Goal: Transaction & Acquisition: Book appointment/travel/reservation

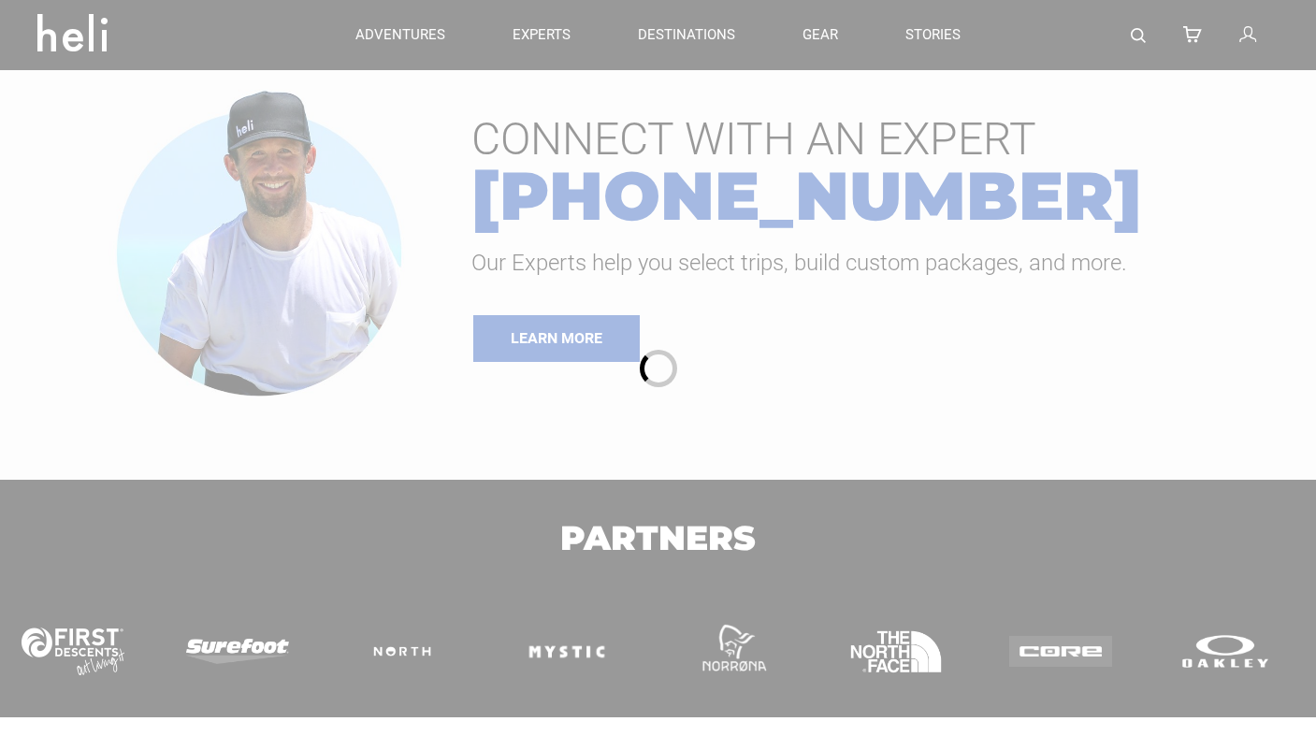
type input "Ski & Ride"
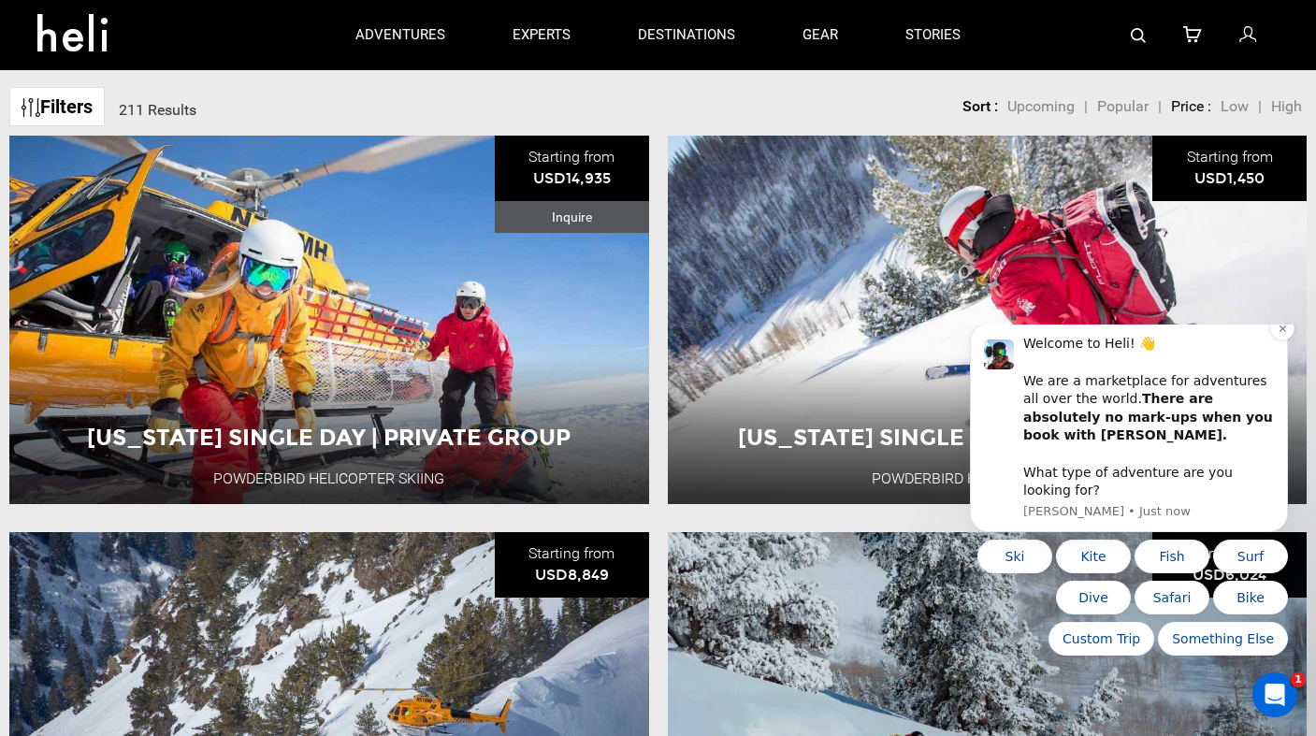
click at [1198, 372] on div "Welcome to Heli! 👋 We are a marketplace for adventures all over the world. Ther…" at bounding box center [1148, 417] width 251 height 165
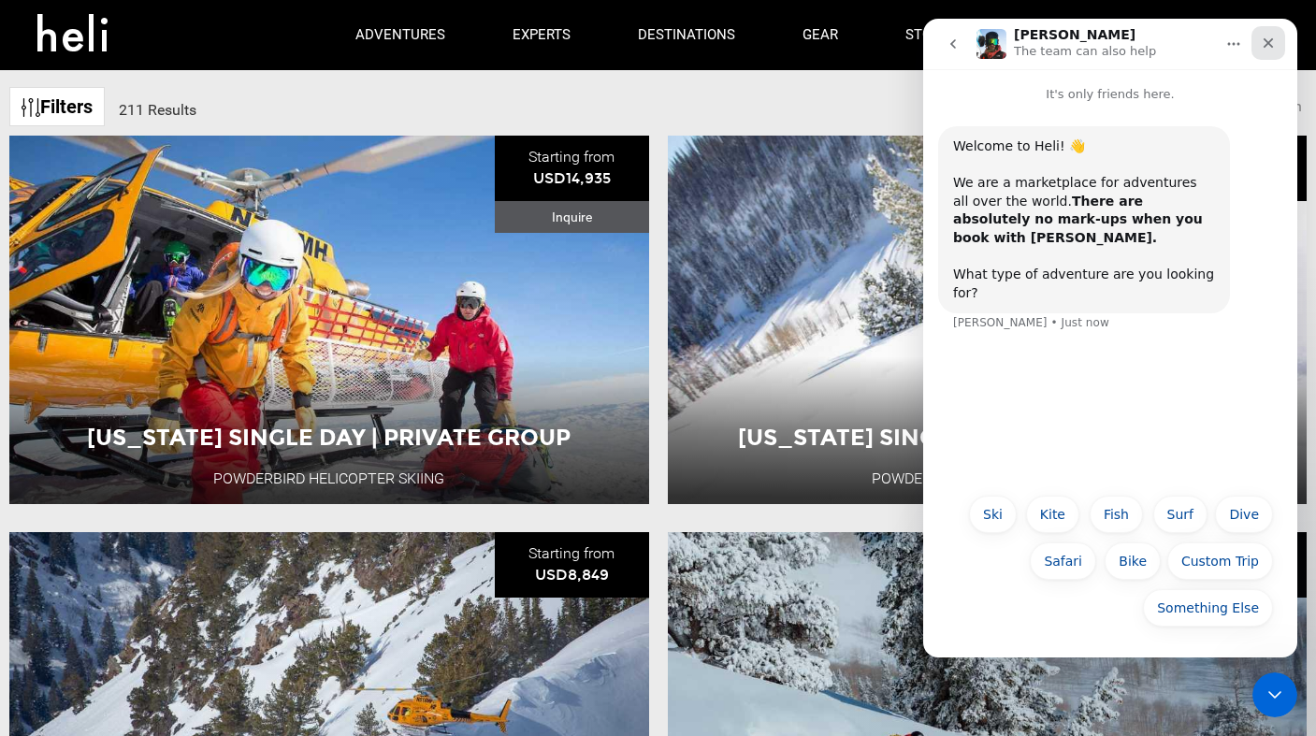
click at [1271, 34] on div "Close" at bounding box center [1269, 43] width 34 height 34
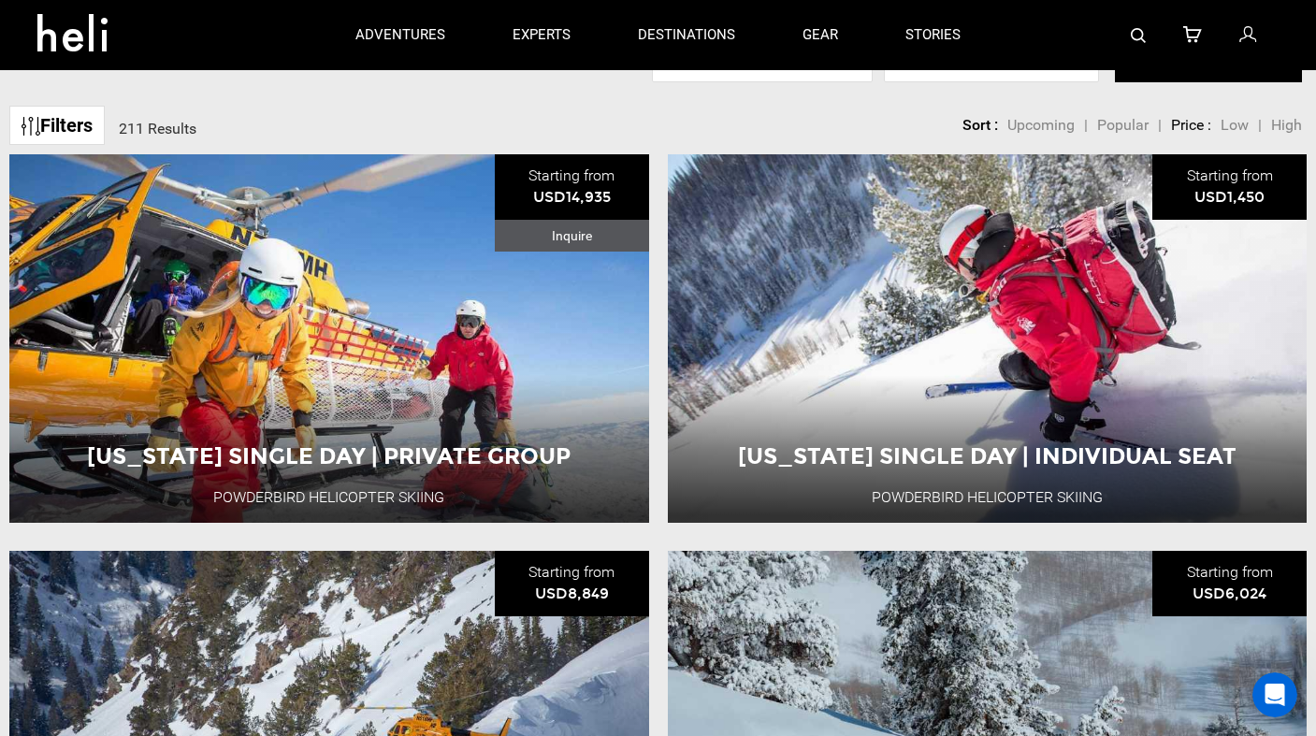
scroll to position [144, 0]
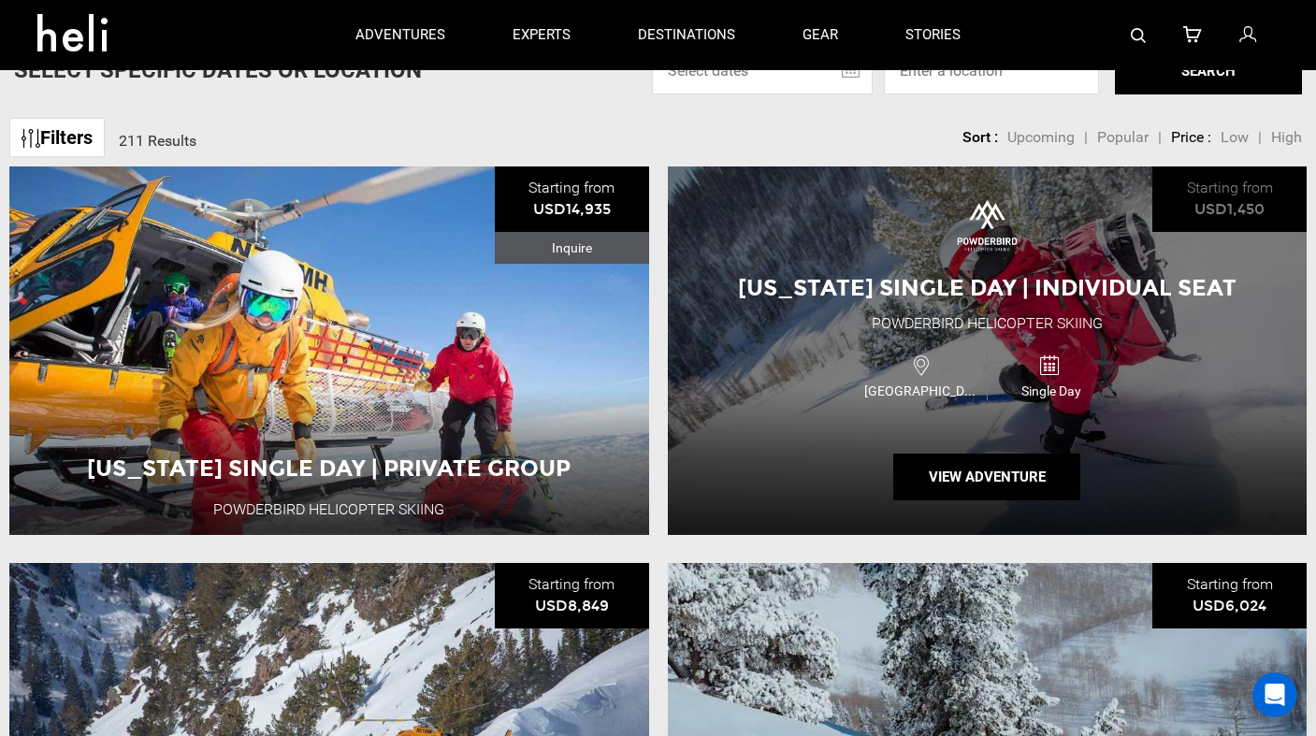
click at [885, 341] on div "Utah Single Day | Individual Seat Powderbird Helicopter Skiing USA Single Day V…" at bounding box center [988, 351] width 640 height 369
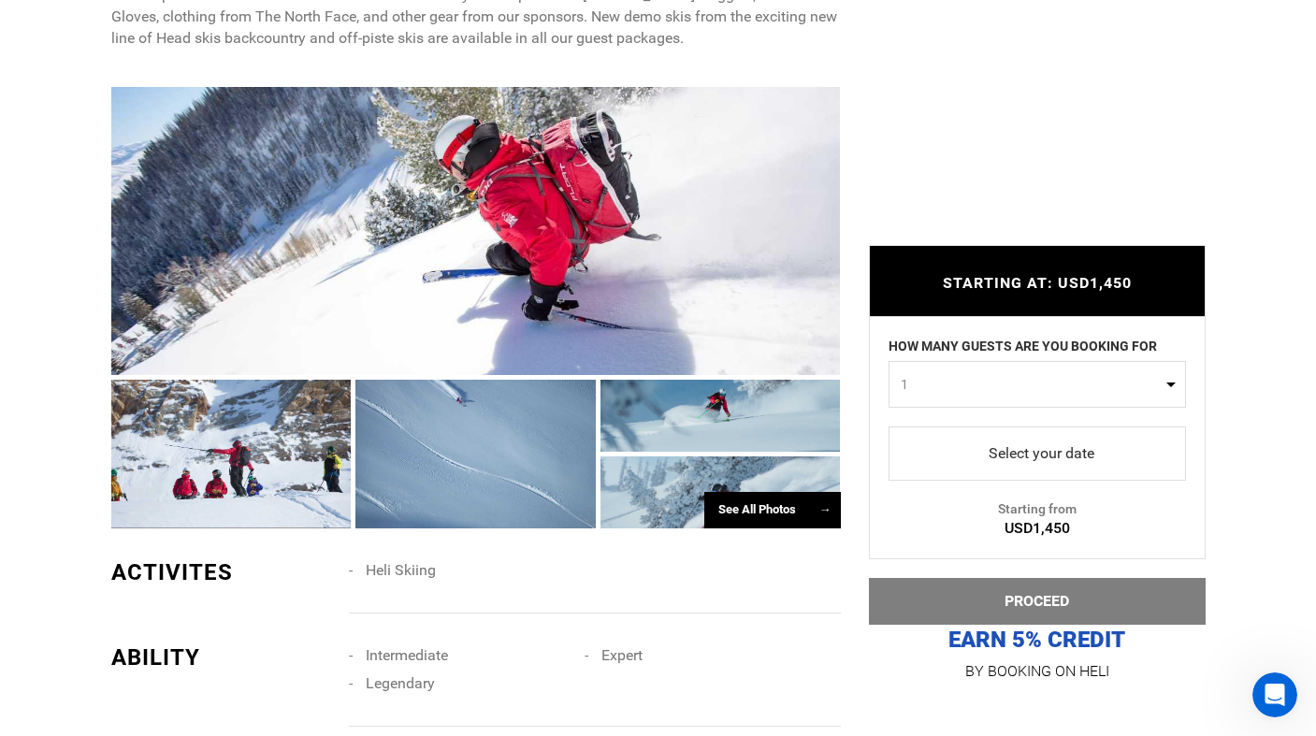
scroll to position [1485, 0]
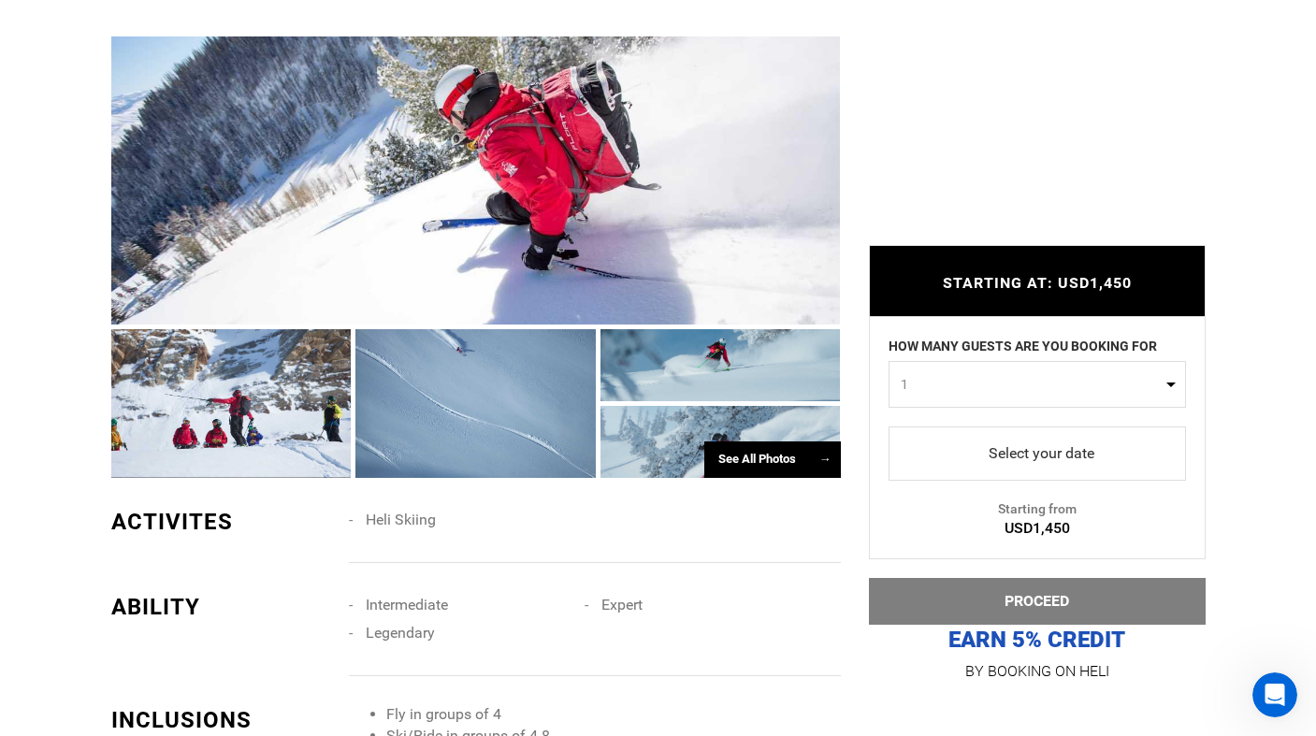
click at [280, 391] on div at bounding box center [231, 403] width 240 height 149
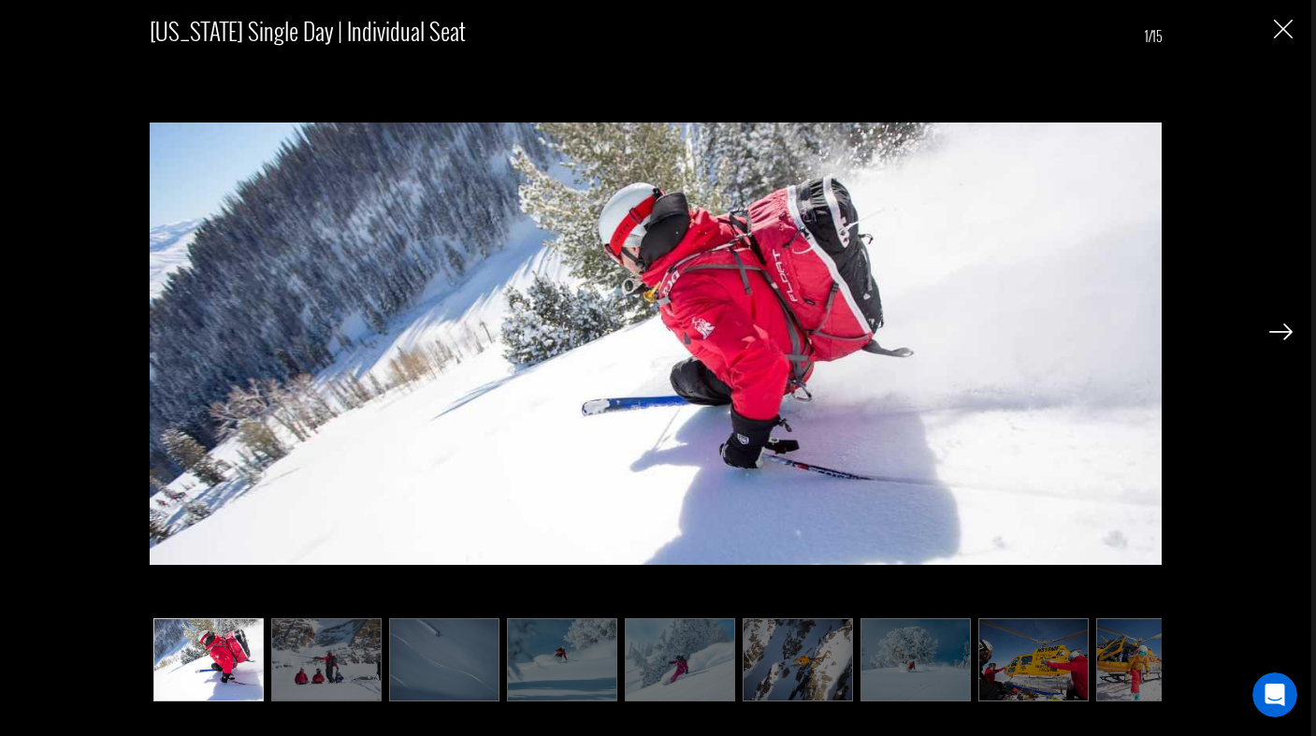
click at [1282, 326] on img at bounding box center [1280, 332] width 23 height 17
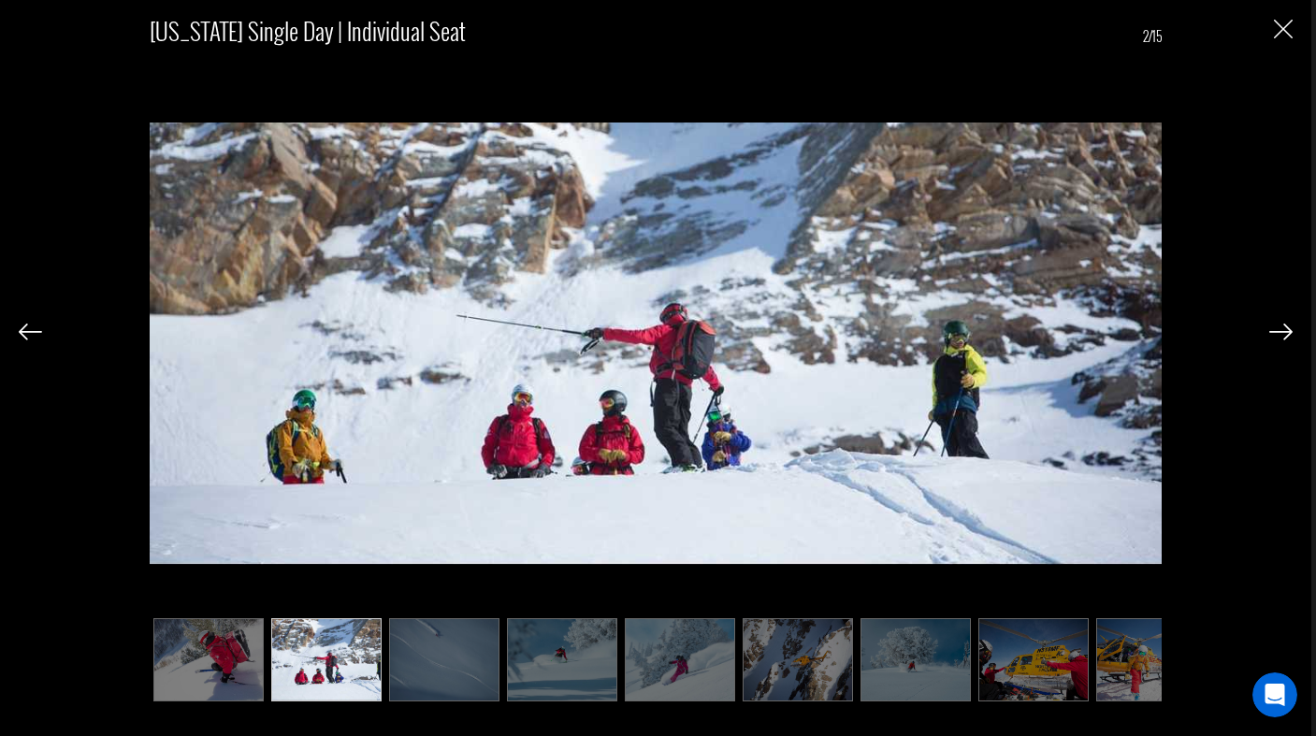
click at [1282, 326] on img at bounding box center [1280, 332] width 23 height 17
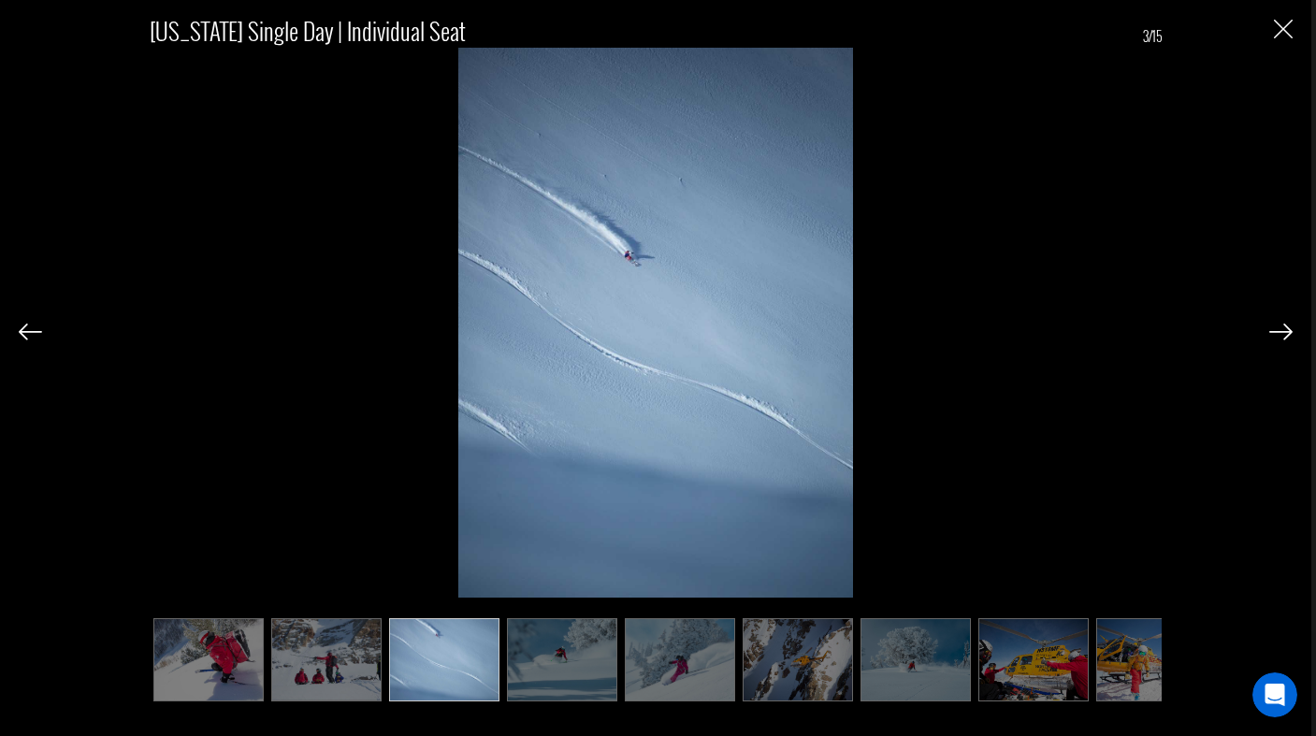
click at [1282, 326] on img at bounding box center [1280, 332] width 23 height 17
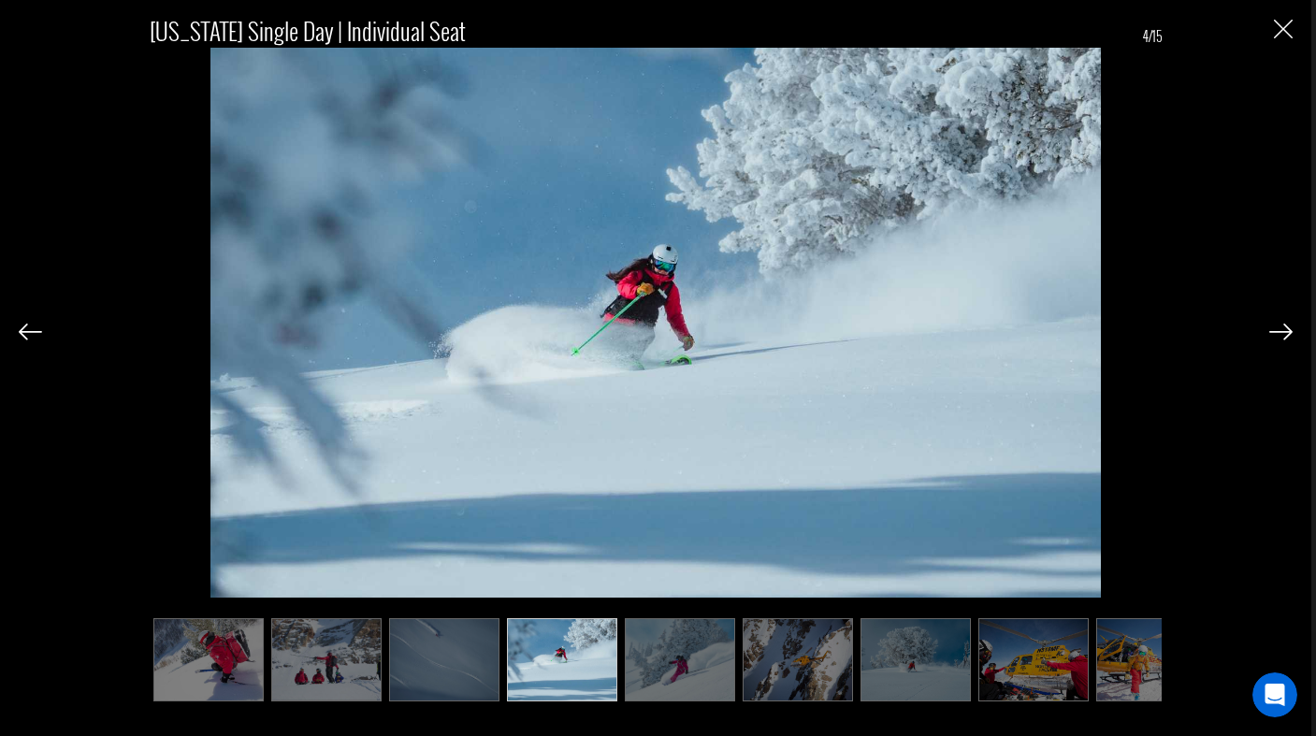
click at [1282, 326] on img at bounding box center [1280, 332] width 23 height 17
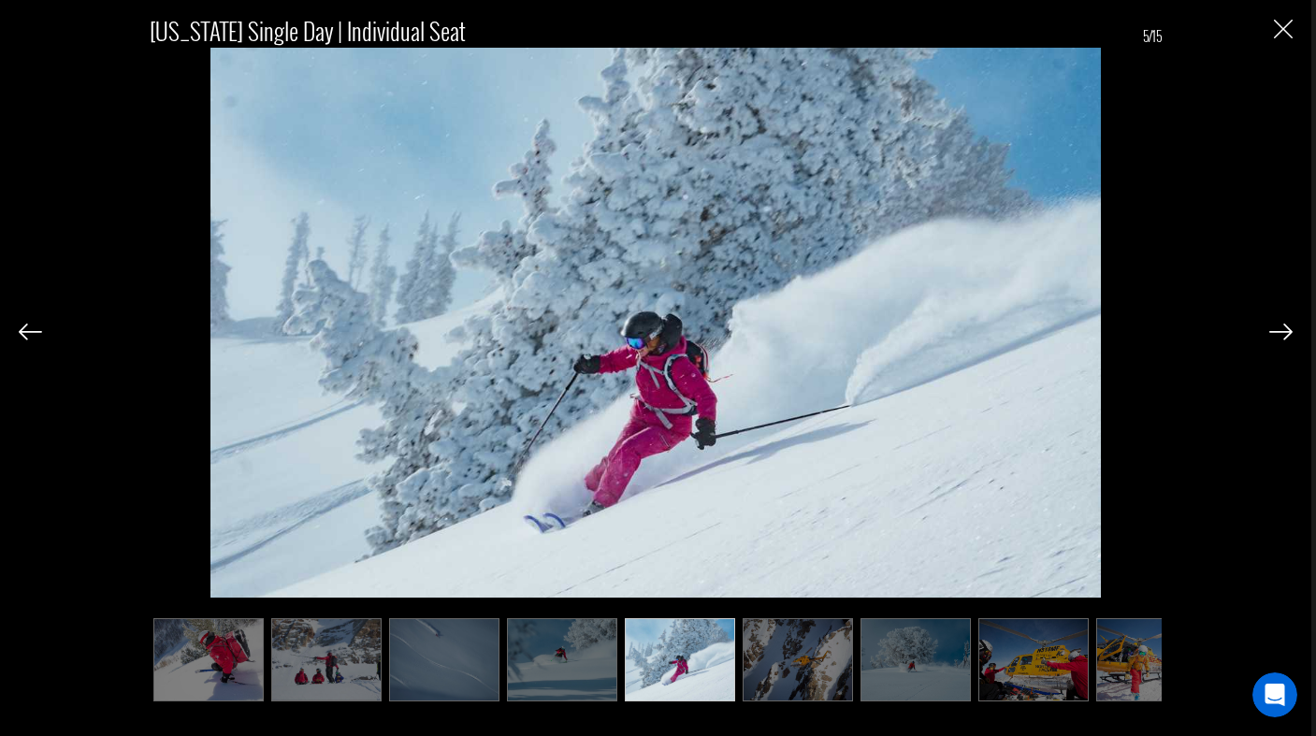
click at [1282, 326] on img at bounding box center [1280, 332] width 23 height 17
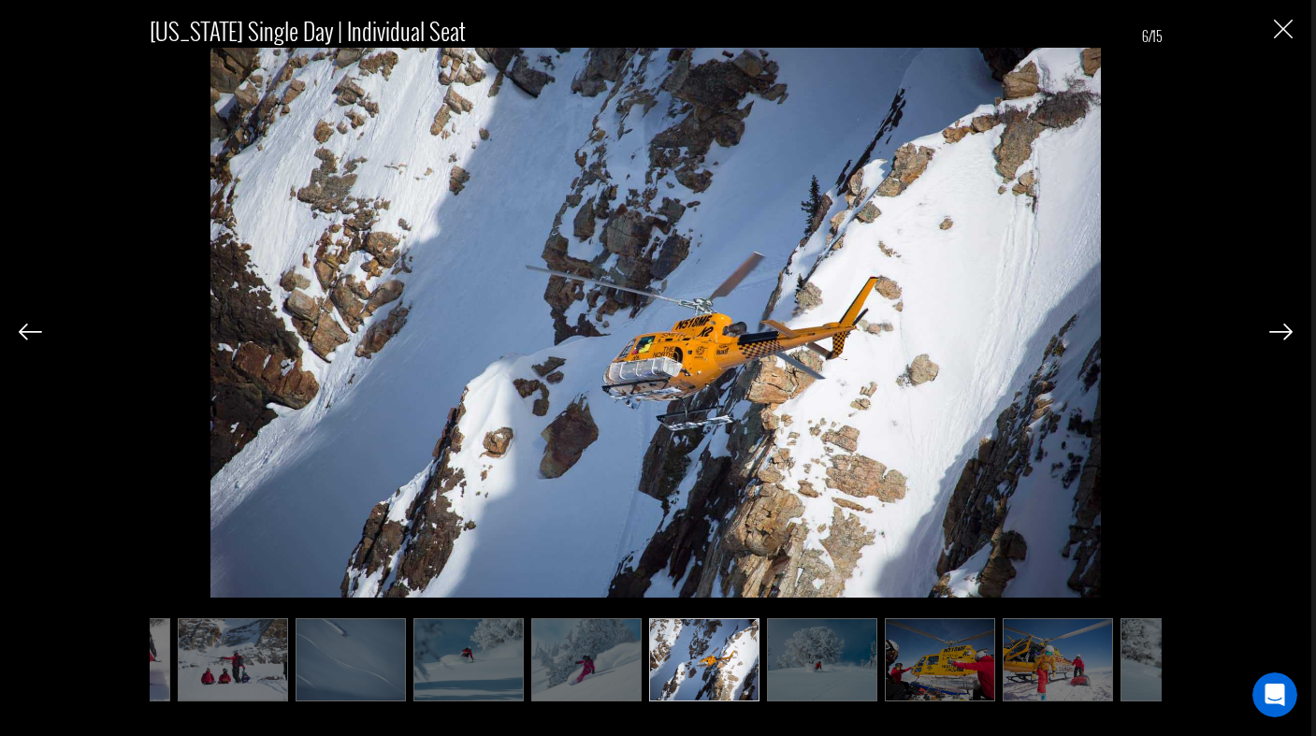
click at [1282, 326] on img at bounding box center [1280, 332] width 23 height 17
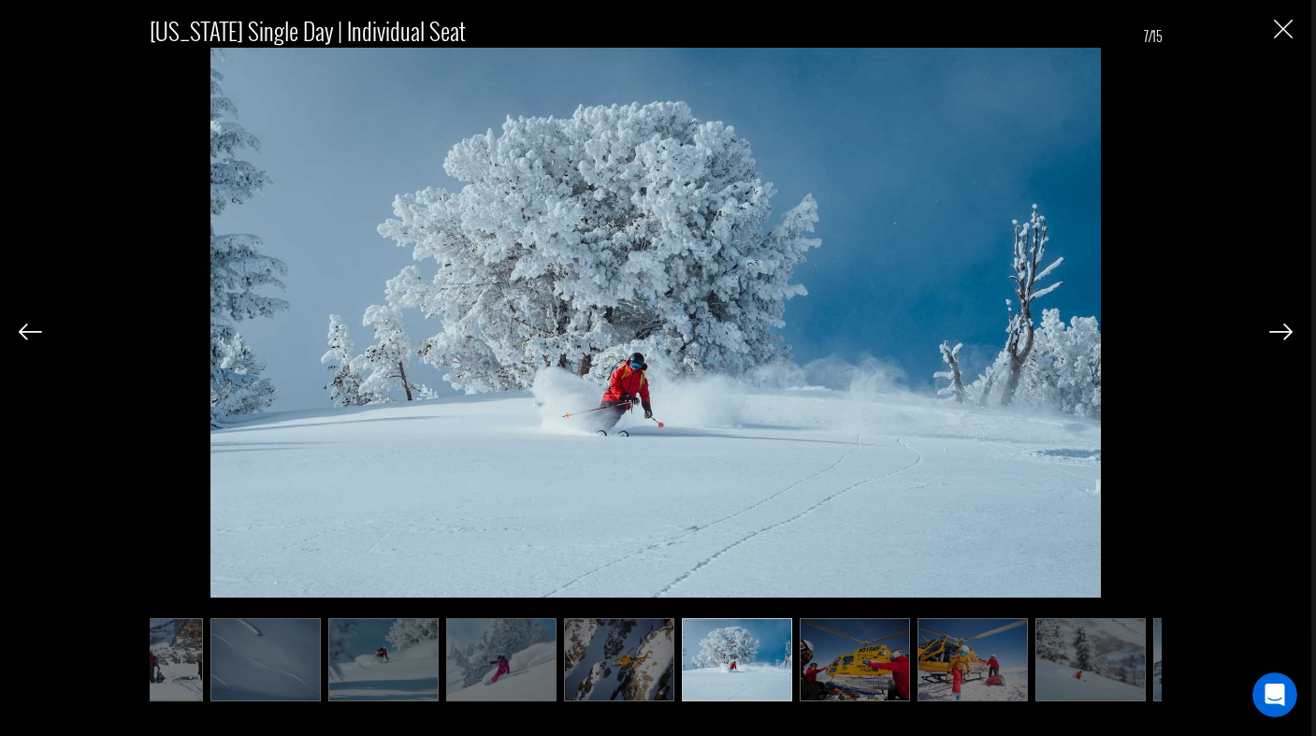
scroll to position [0, 187]
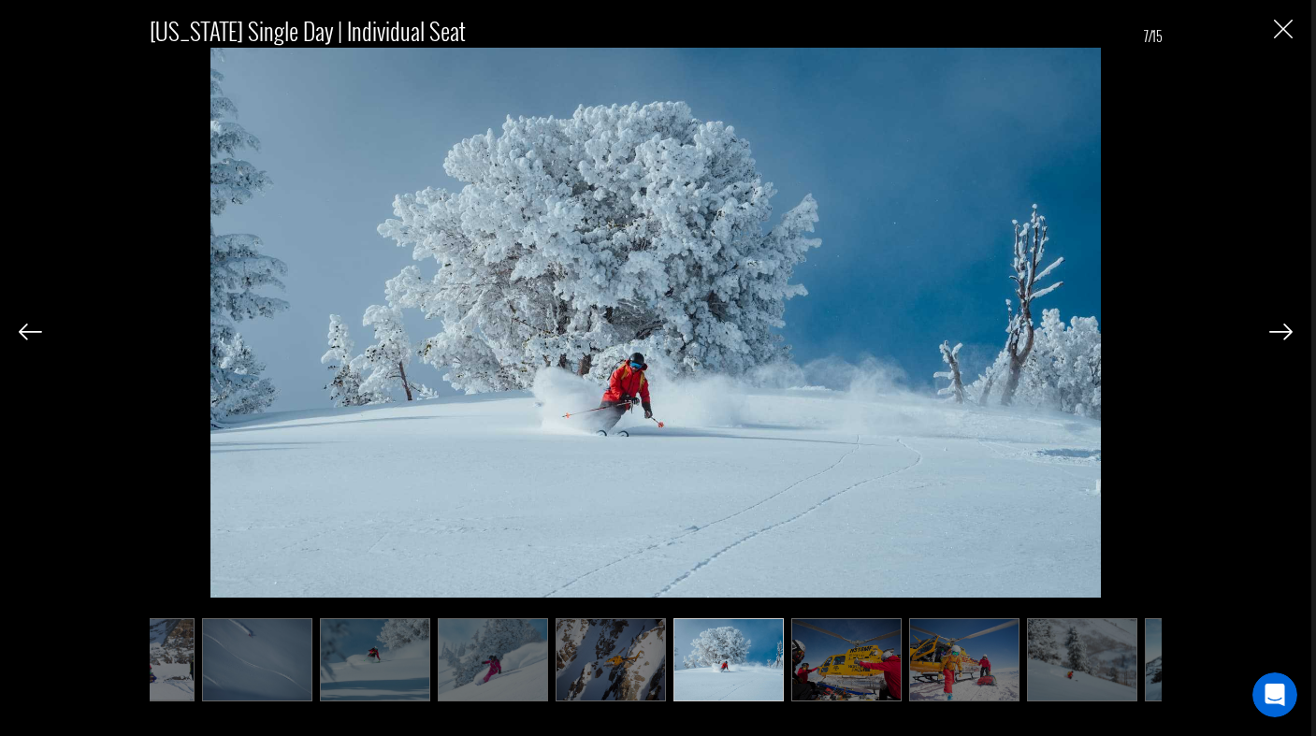
click at [1282, 326] on img at bounding box center [1280, 332] width 23 height 17
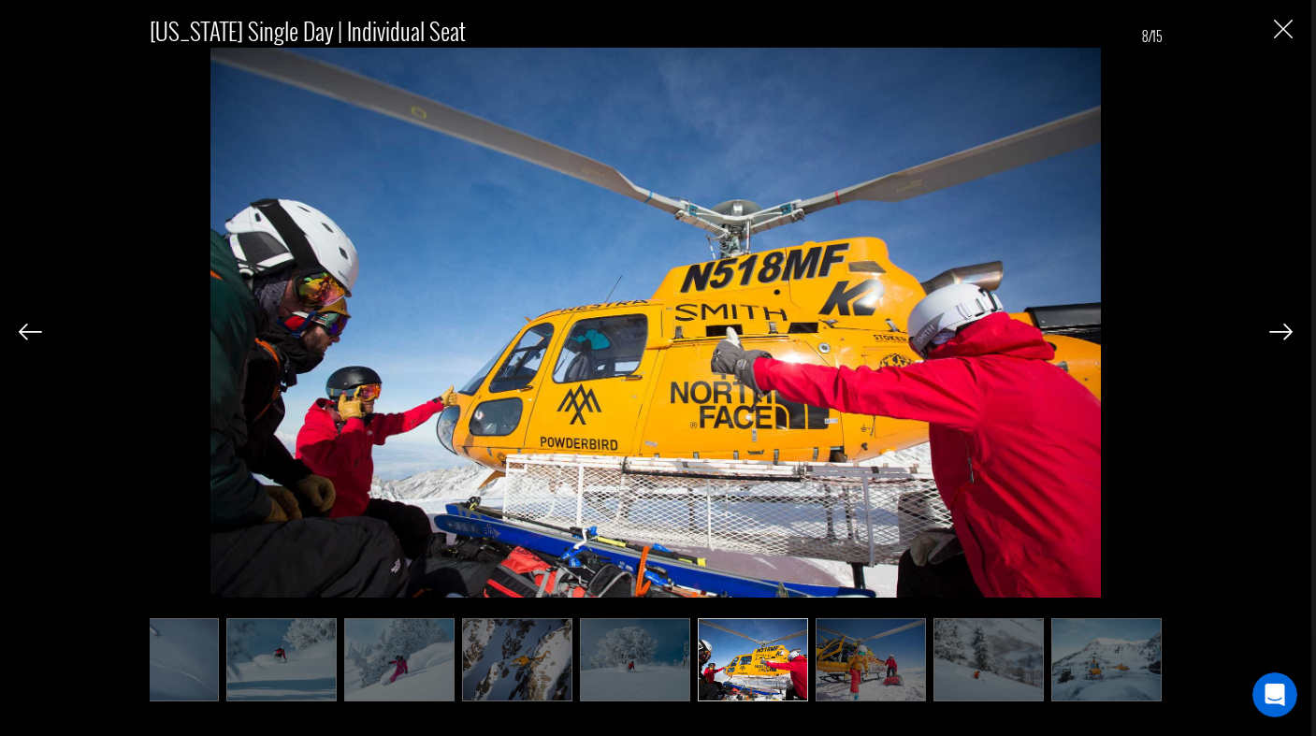
click at [1282, 326] on img at bounding box center [1280, 332] width 23 height 17
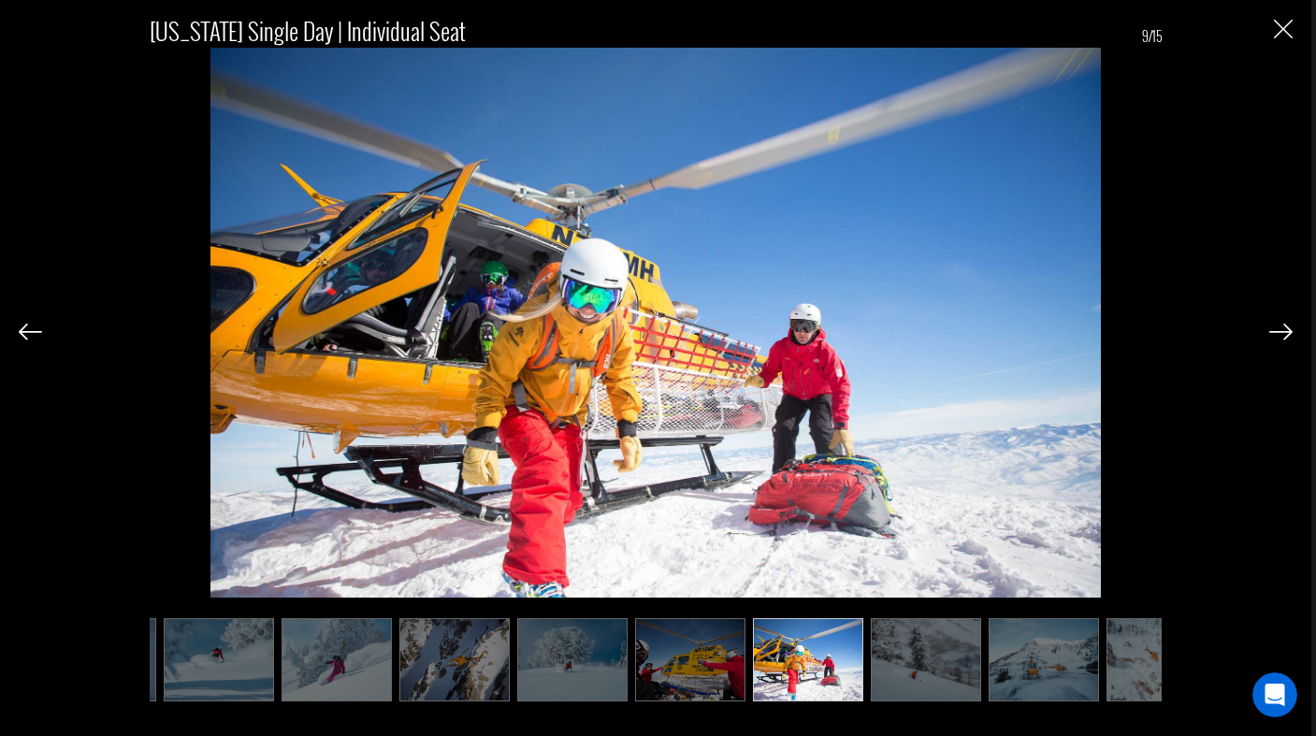
click at [1282, 326] on img at bounding box center [1280, 332] width 23 height 17
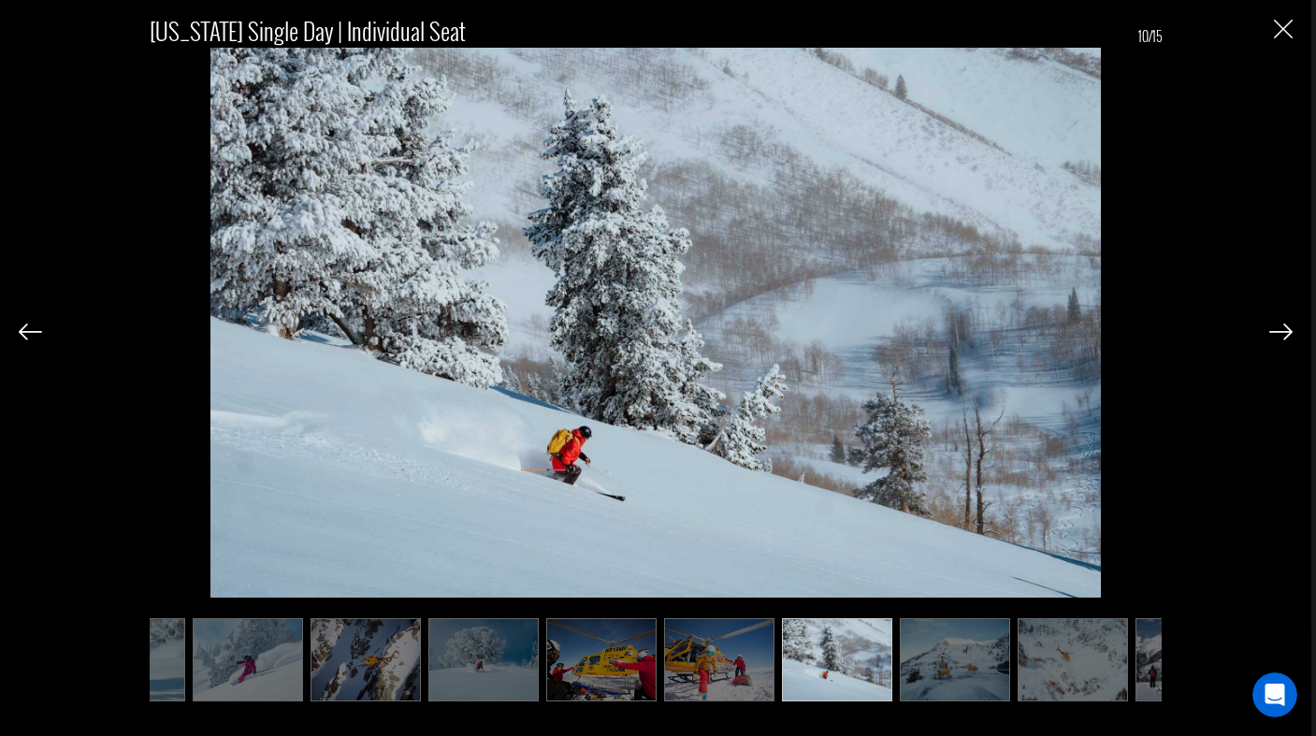
click at [1282, 326] on img at bounding box center [1280, 332] width 23 height 17
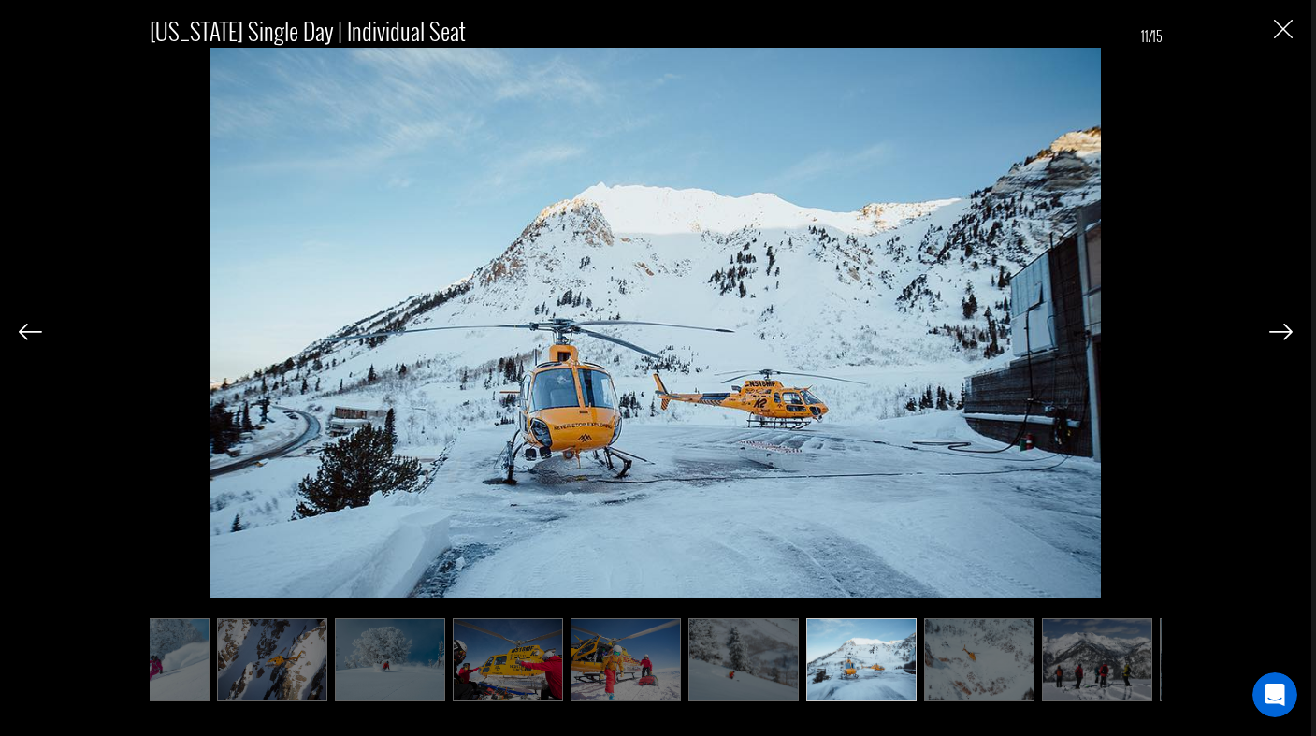
click at [1282, 326] on img at bounding box center [1280, 332] width 23 height 17
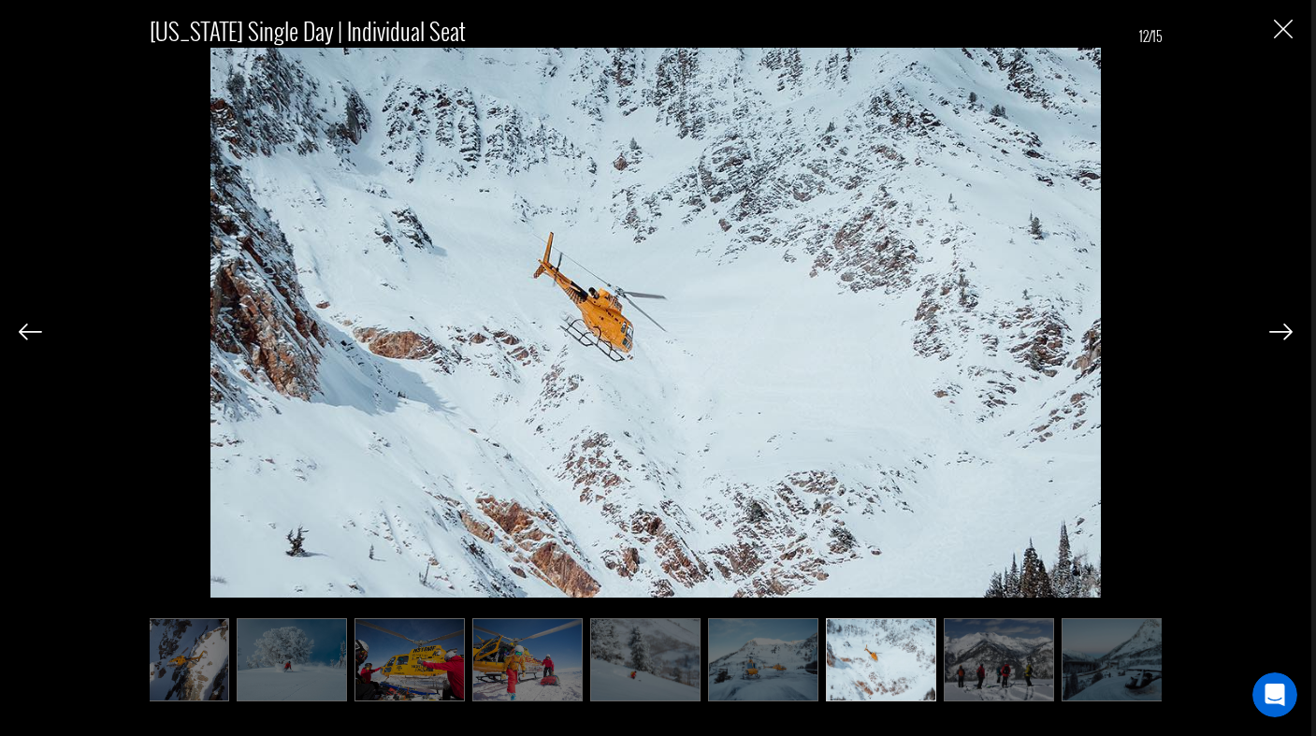
scroll to position [0, 627]
click at [1284, 339] on img at bounding box center [1280, 332] width 23 height 17
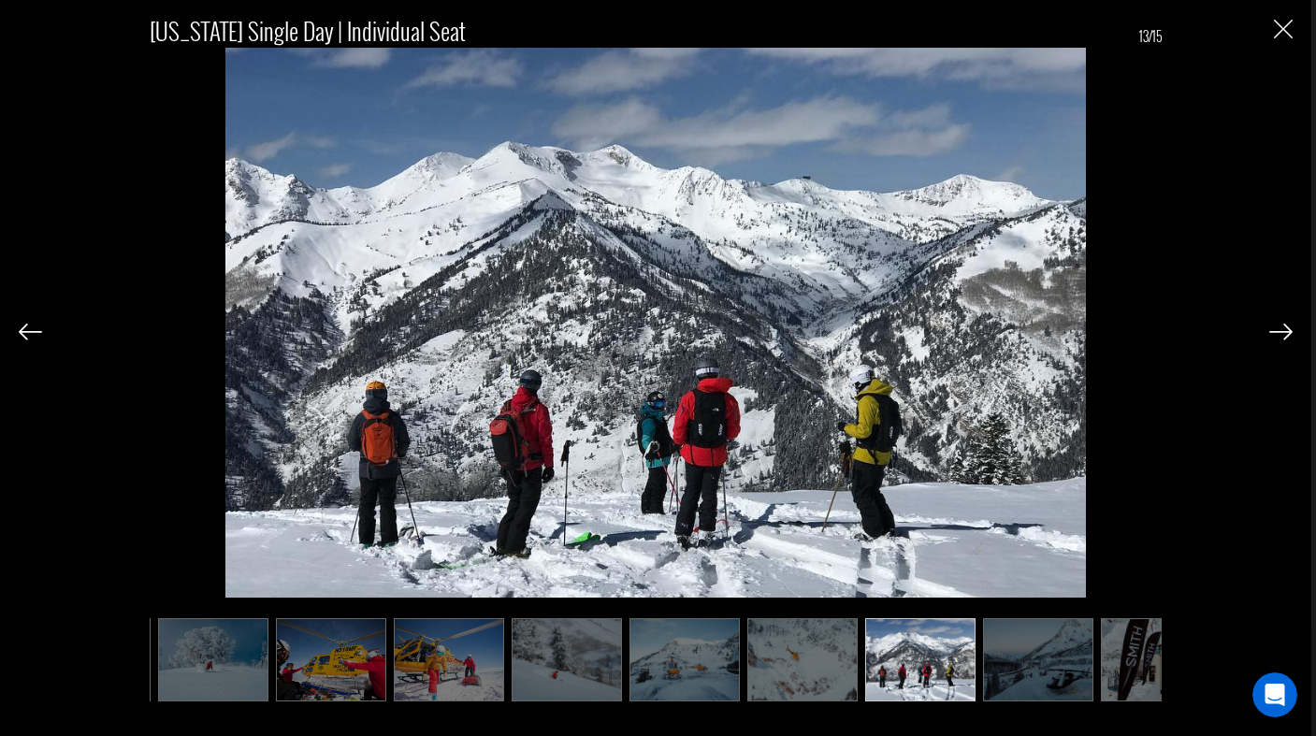
click at [1284, 338] on img at bounding box center [1280, 332] width 23 height 17
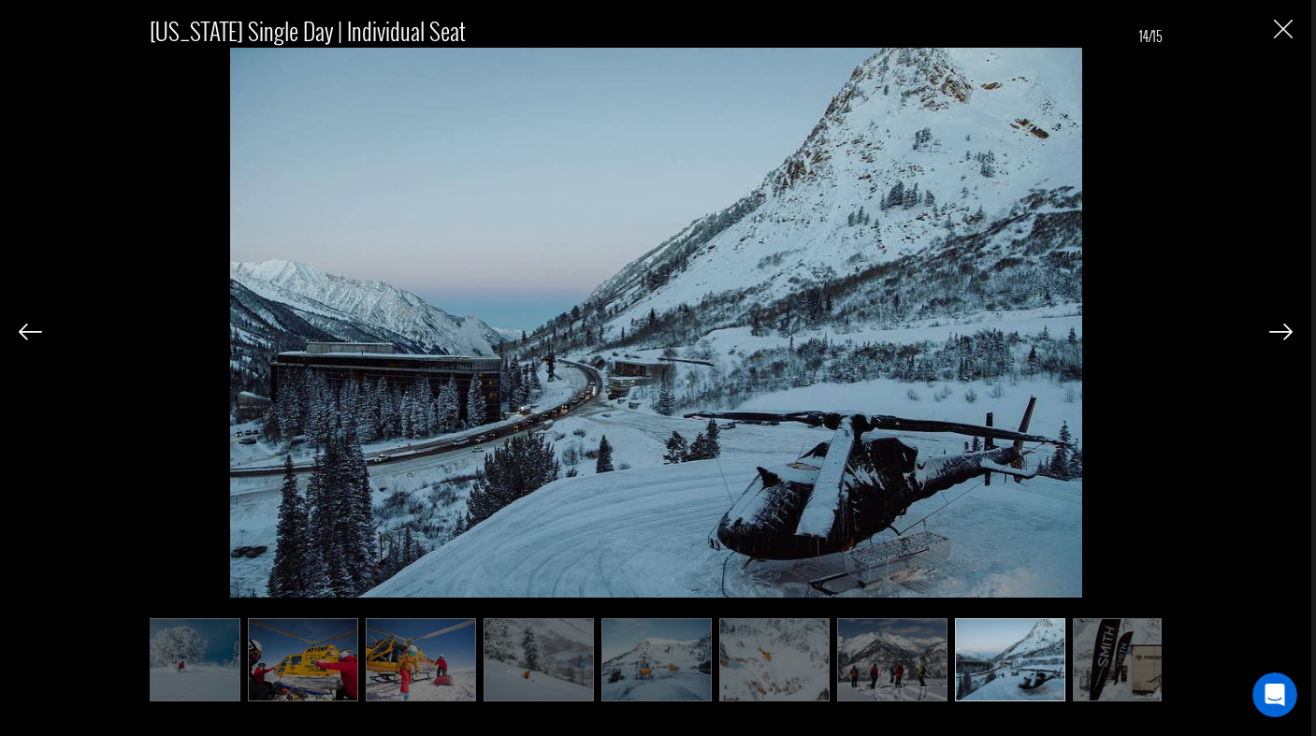
scroll to position [0, 756]
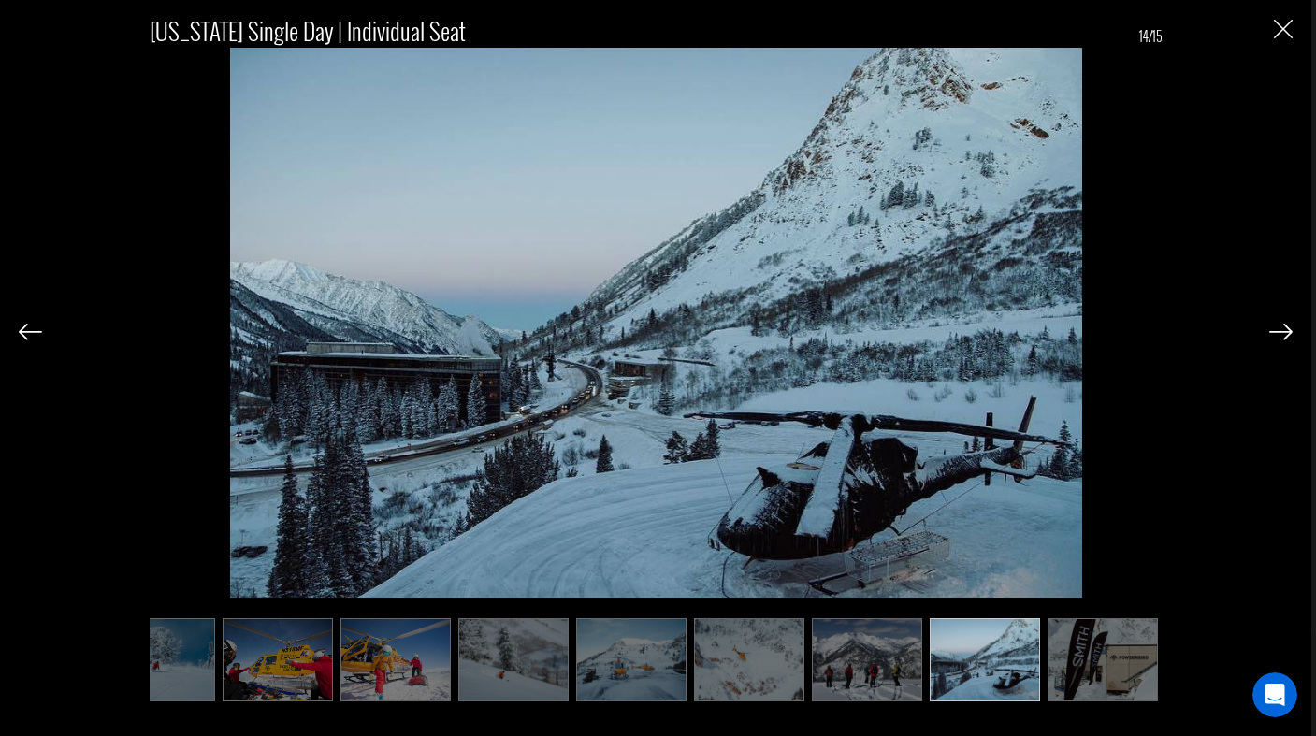
click at [1284, 338] on img at bounding box center [1280, 332] width 23 height 17
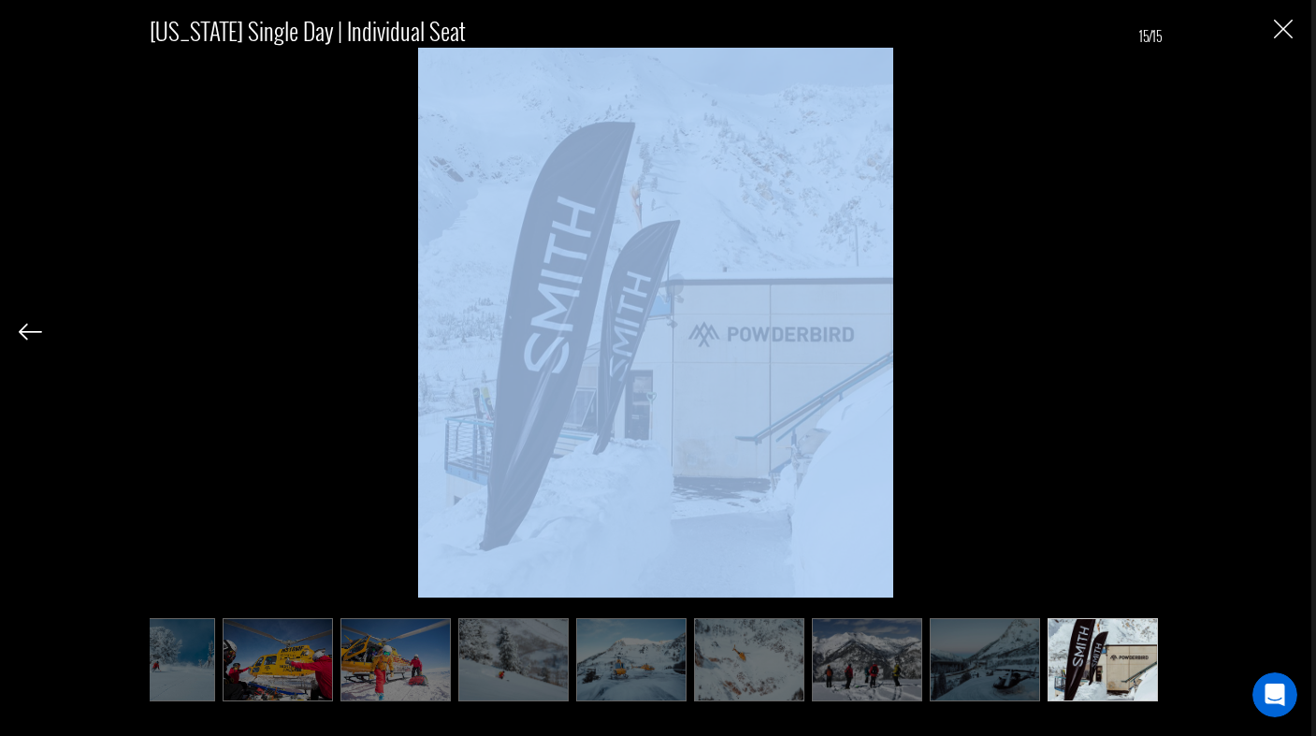
click at [1284, 338] on div "Utah Single Day | Individual Seat 15/15" at bounding box center [656, 350] width 1274 height 700
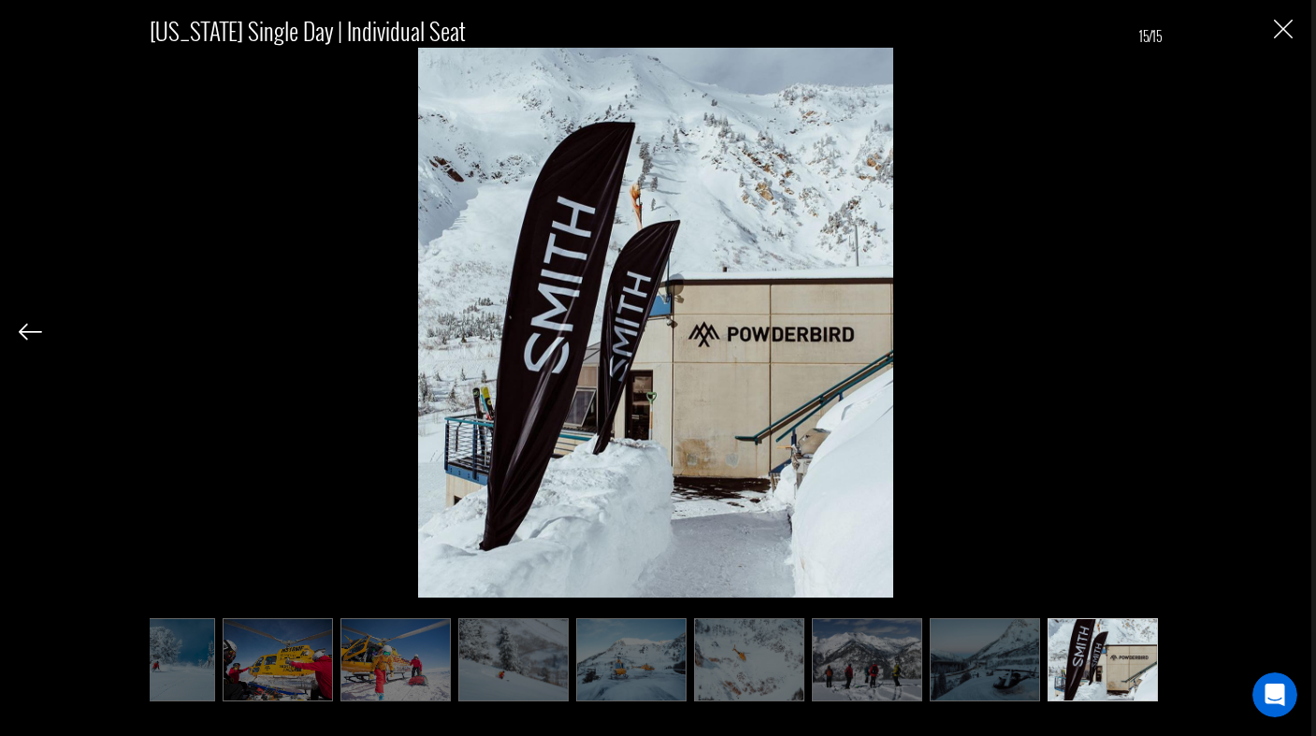
click at [1272, 27] on div "Utah Single Day | Individual Seat 15/15" at bounding box center [656, 350] width 1274 height 700
type input "Ski & Ride"
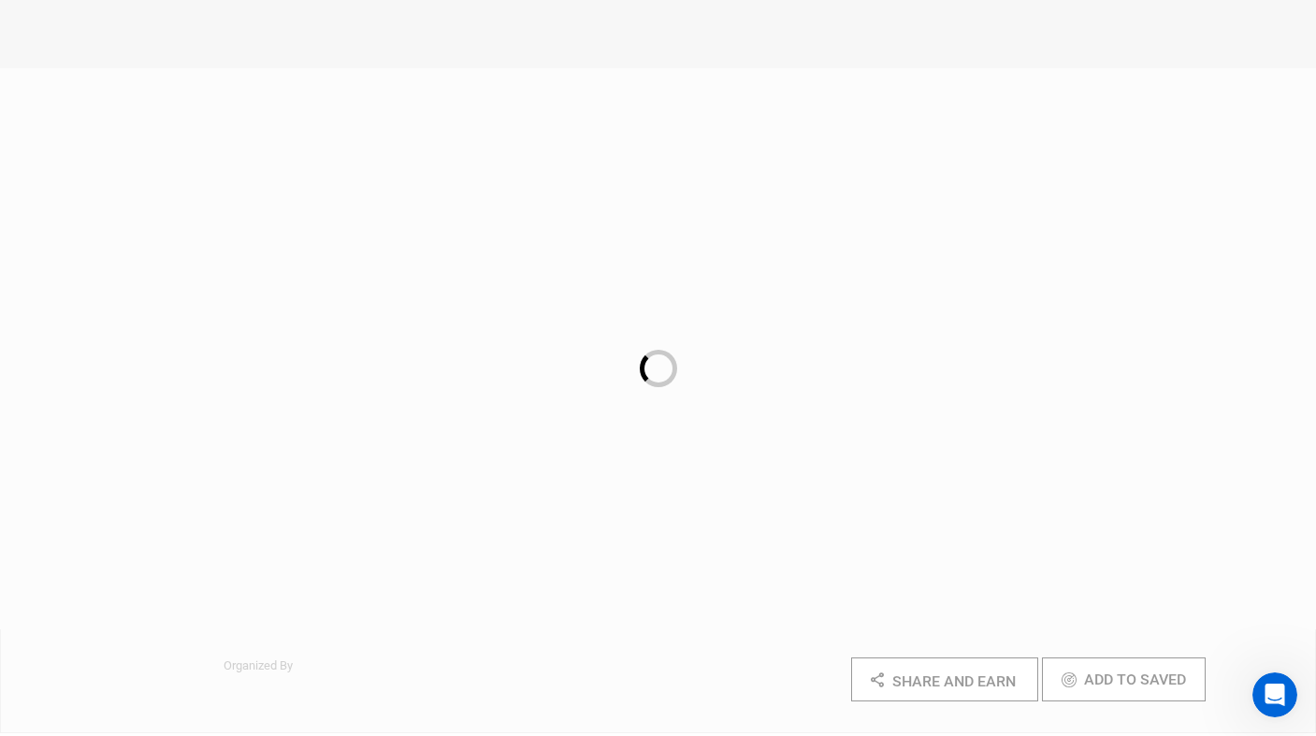
scroll to position [1485, 0]
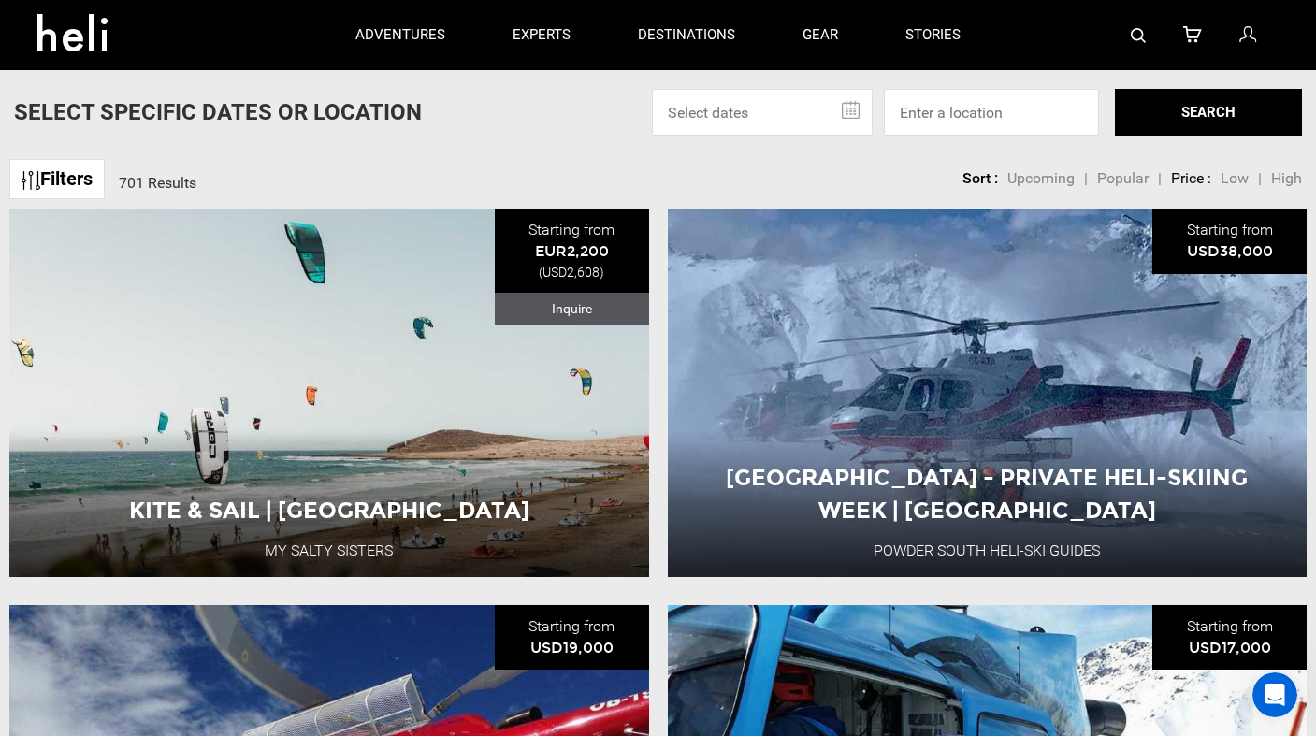
scroll to position [1350, 0]
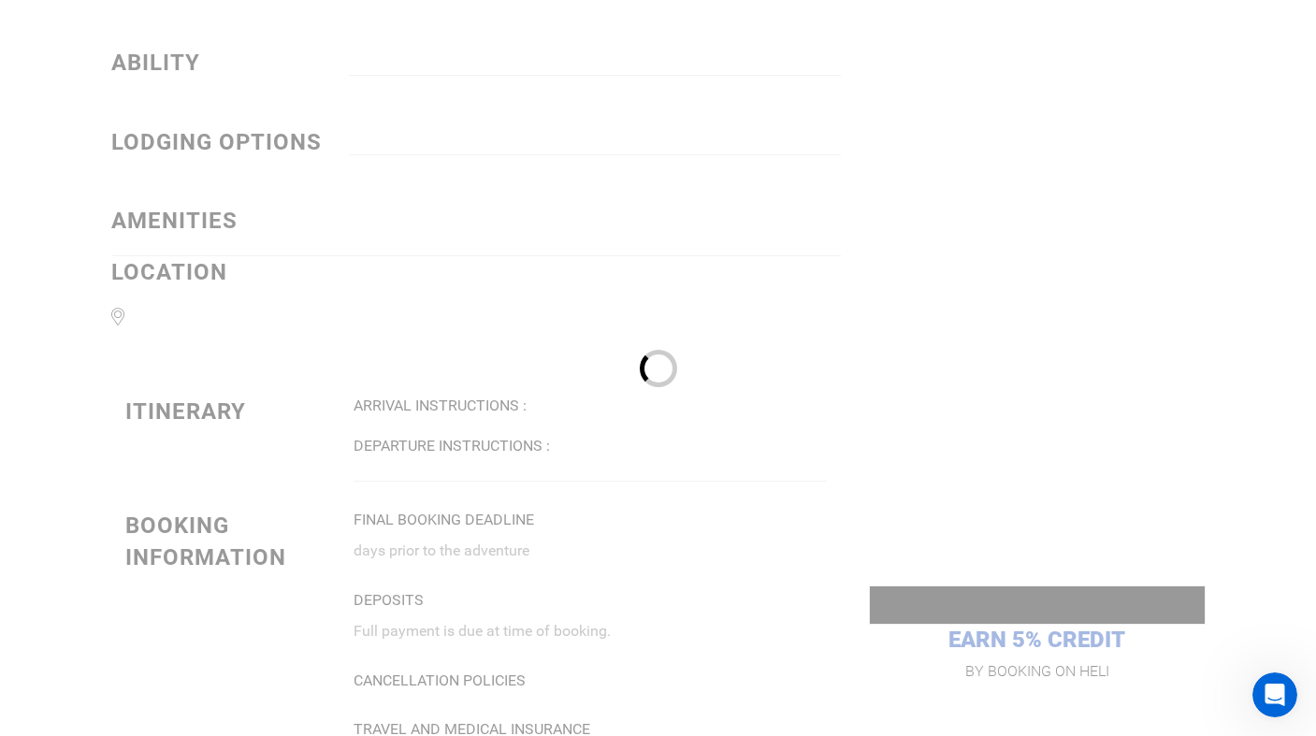
type input "Ski & Ride"
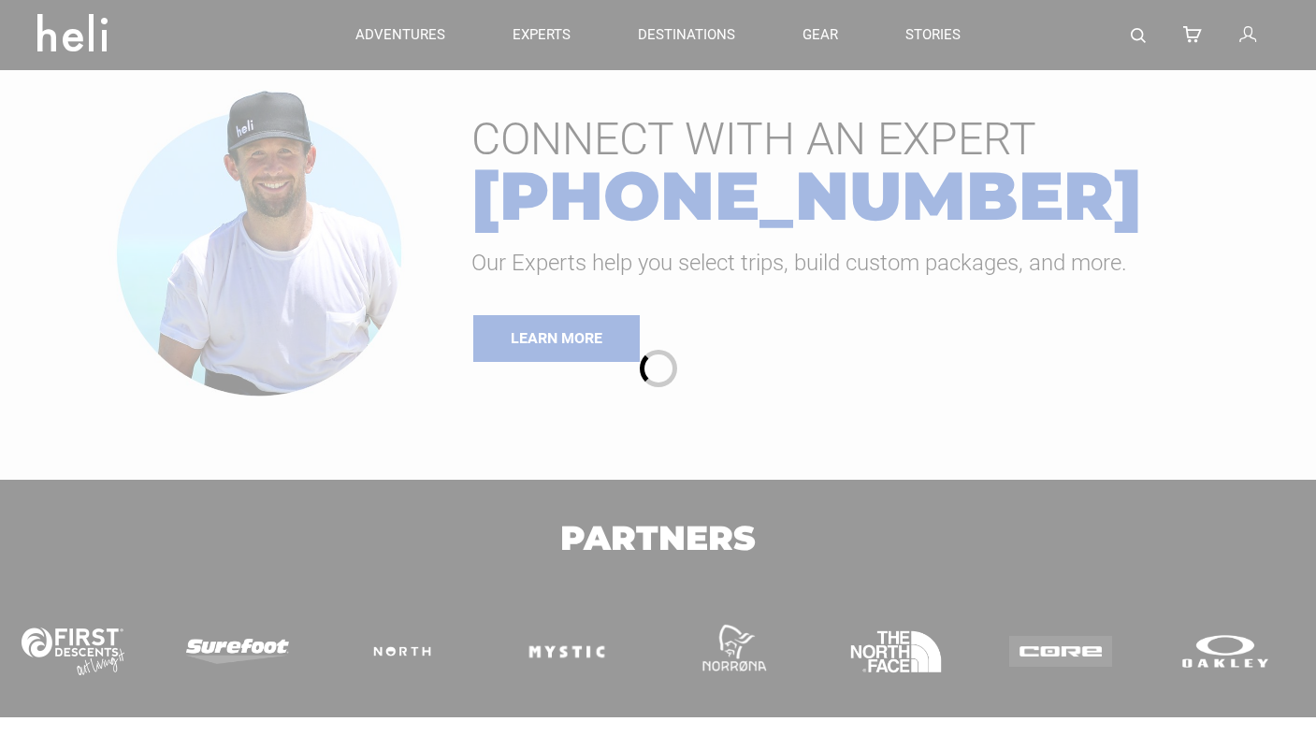
type input "Ski & Ride"
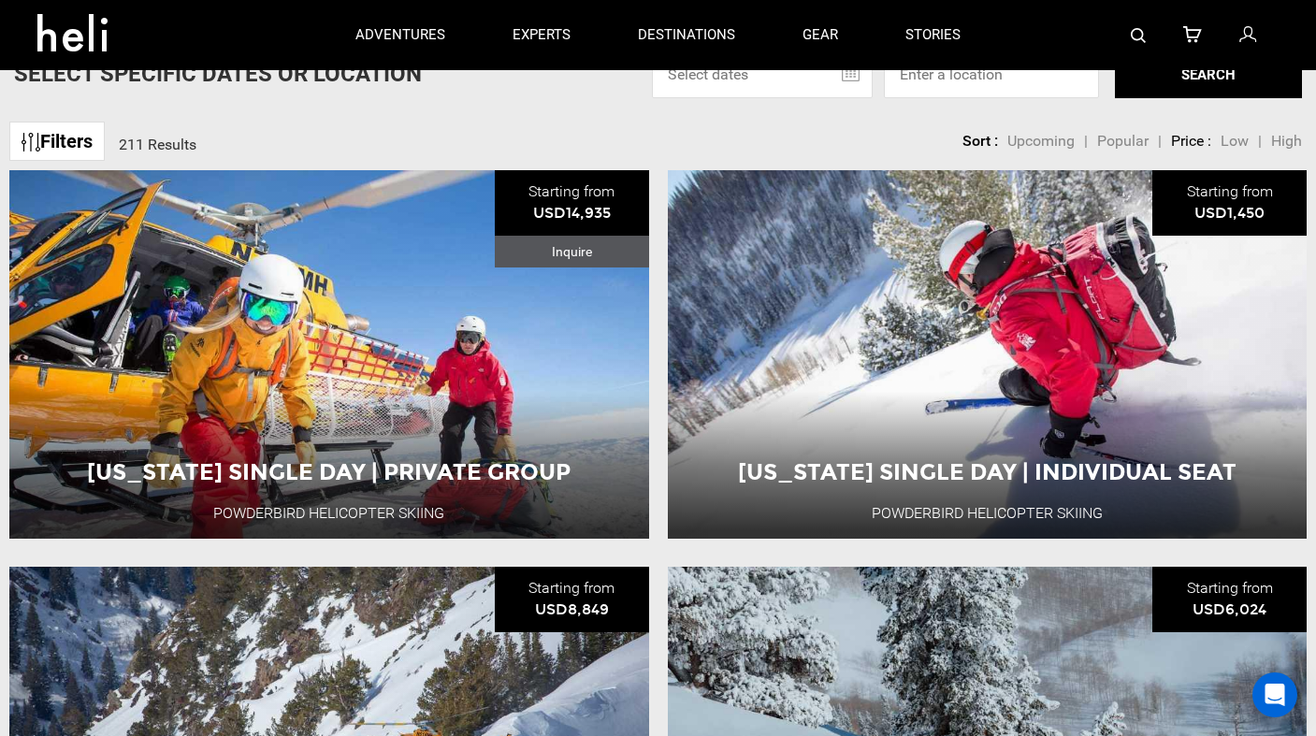
scroll to position [147, 0]
